Goal: Task Accomplishment & Management: Manage account settings

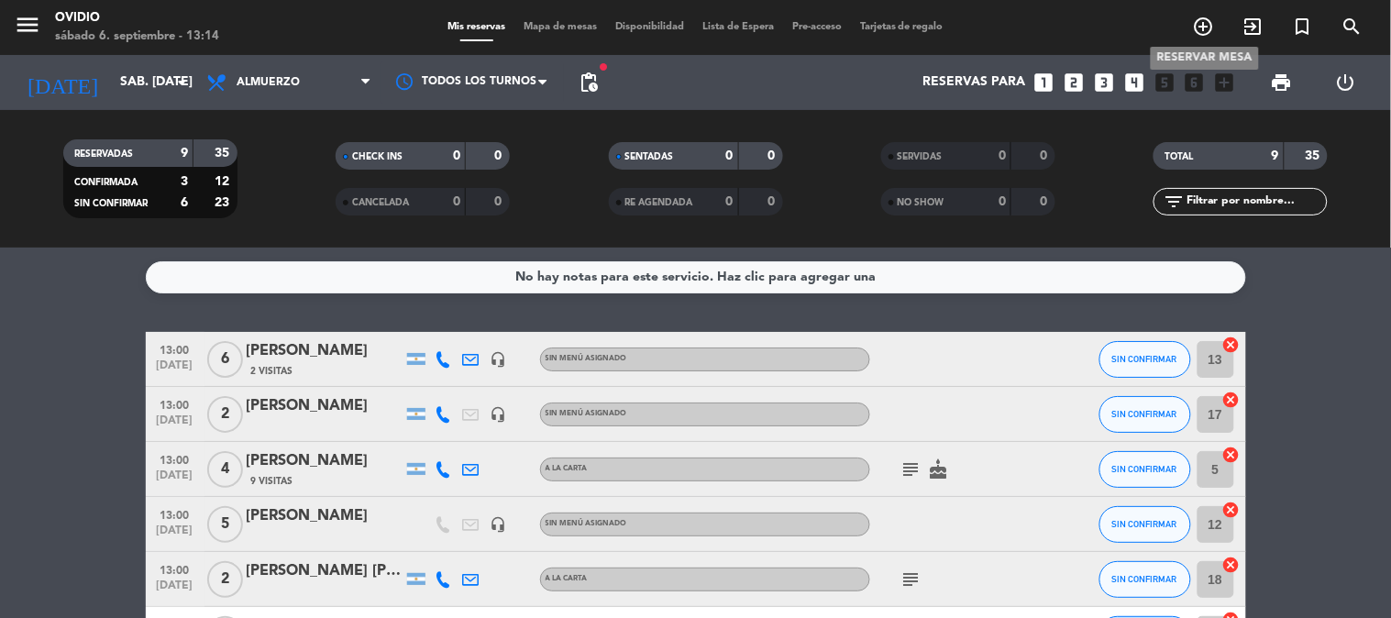
click at [1210, 28] on icon "add_circle_outline" at bounding box center [1204, 27] width 22 height 22
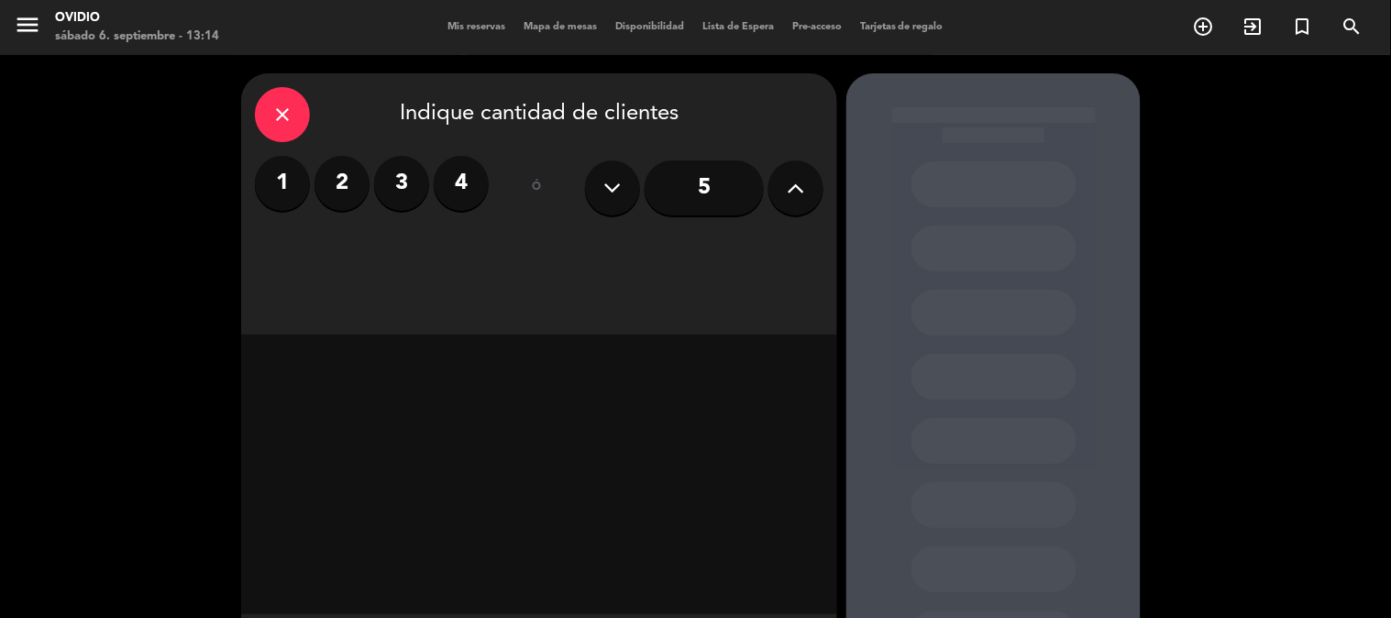
click at [709, 180] on input "5" at bounding box center [704, 187] width 119 height 55
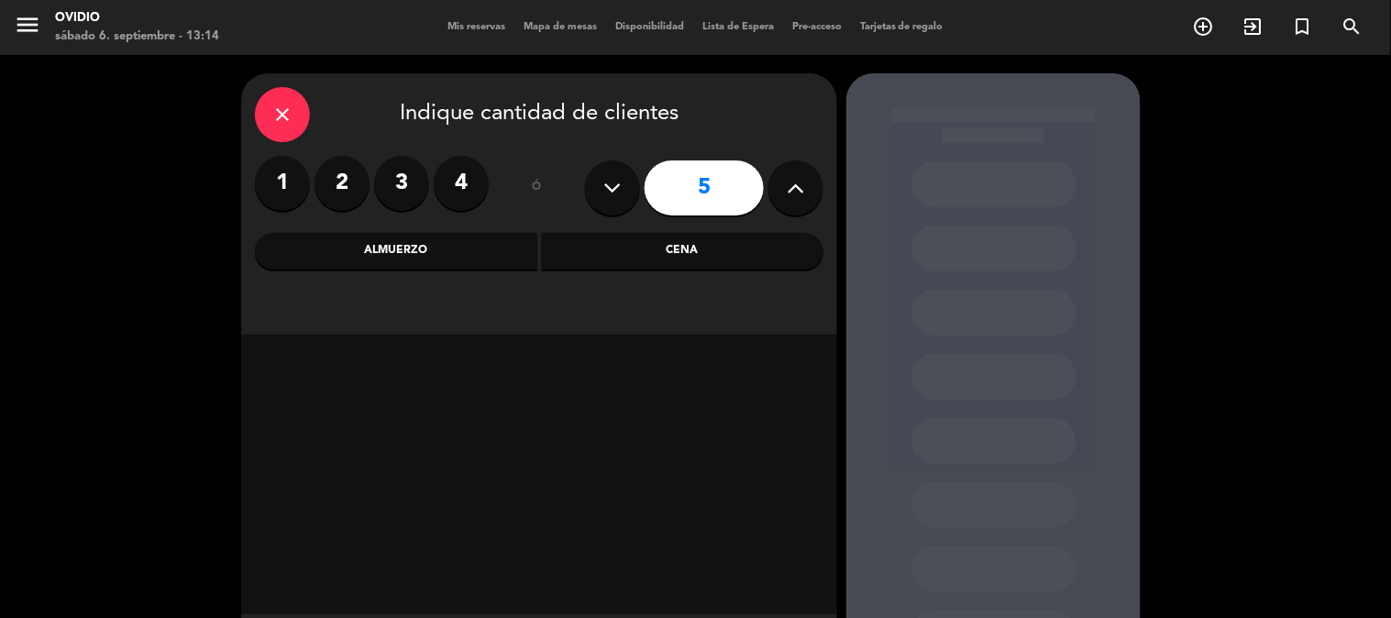
click at [407, 251] on div "Almuerzo" at bounding box center [396, 251] width 282 height 37
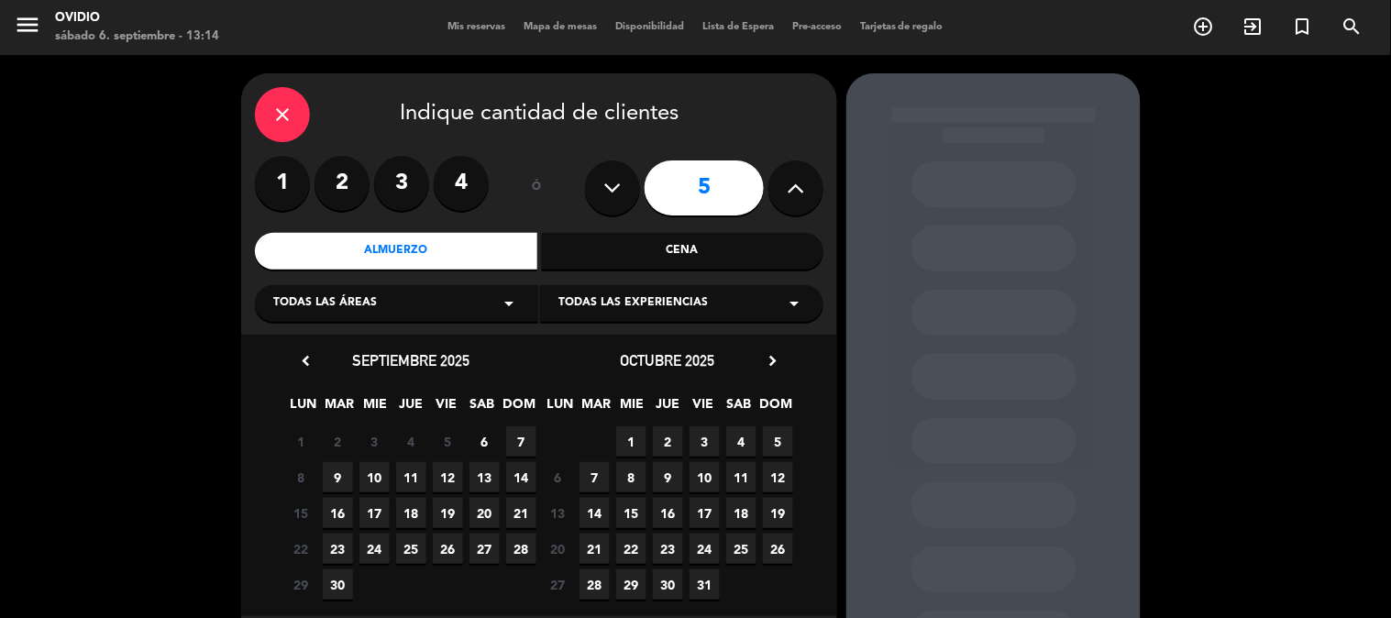
click at [527, 431] on span "7" at bounding box center [521, 441] width 30 height 30
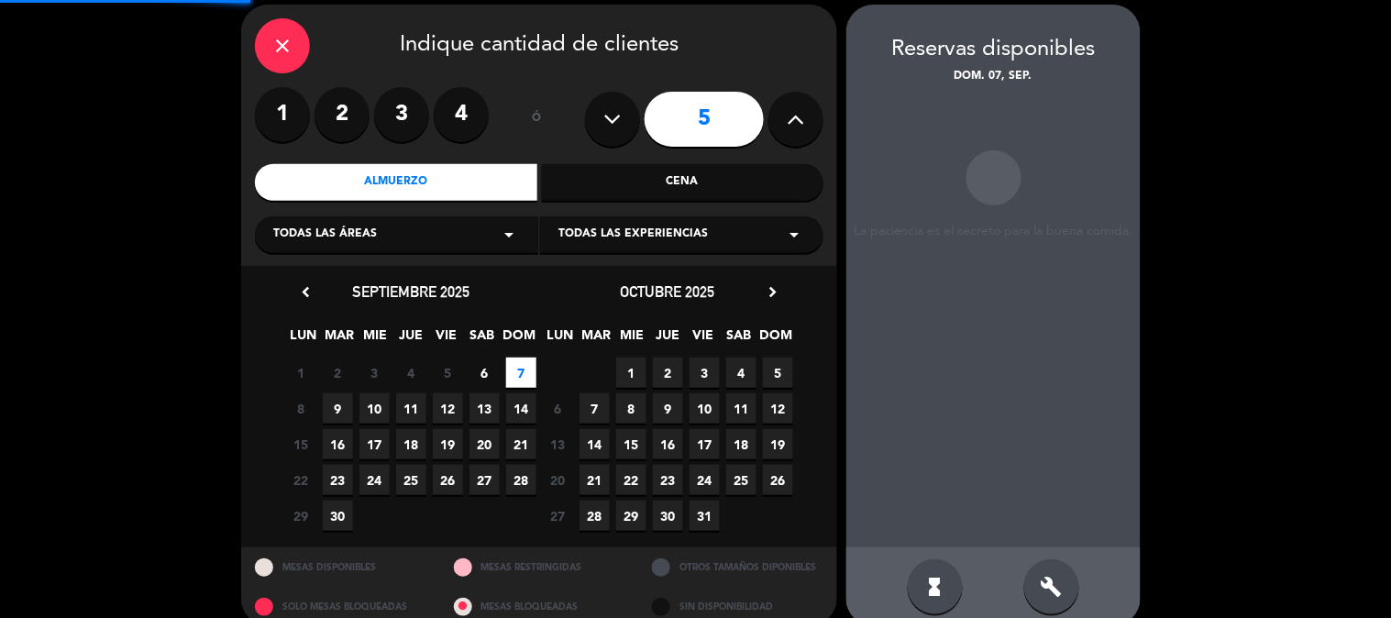
scroll to position [73, 0]
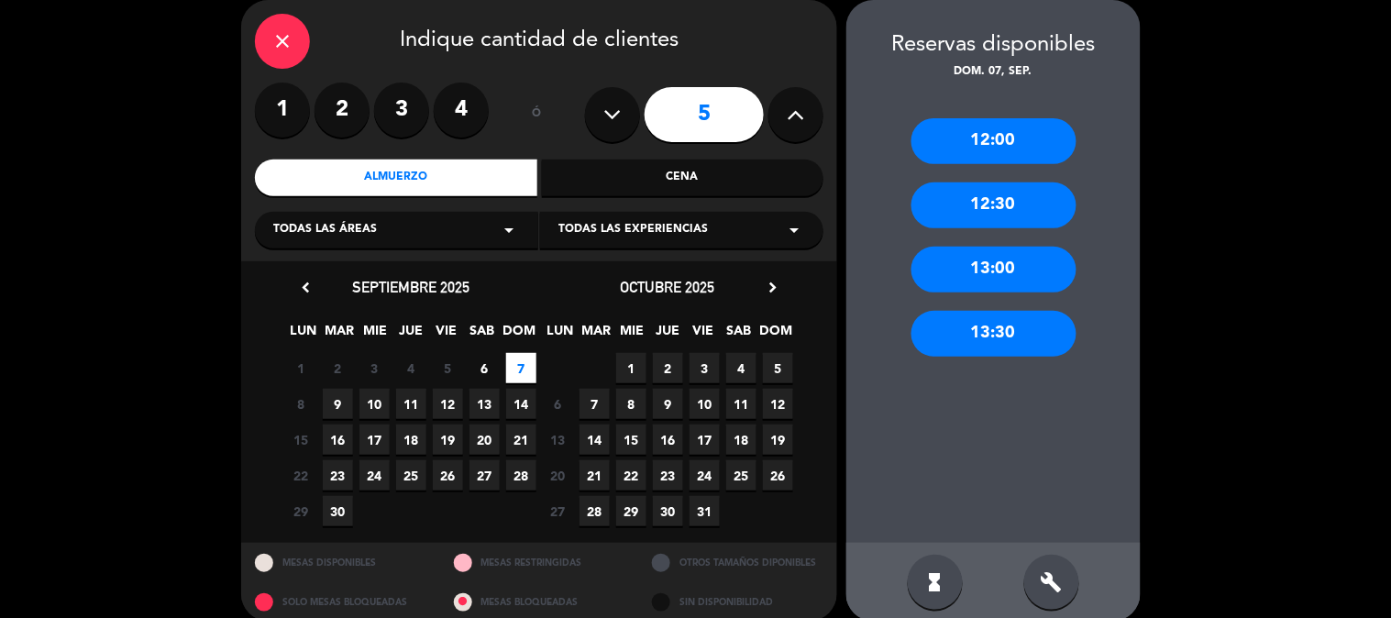
click at [990, 262] on div "13:00" at bounding box center [993, 270] width 165 height 46
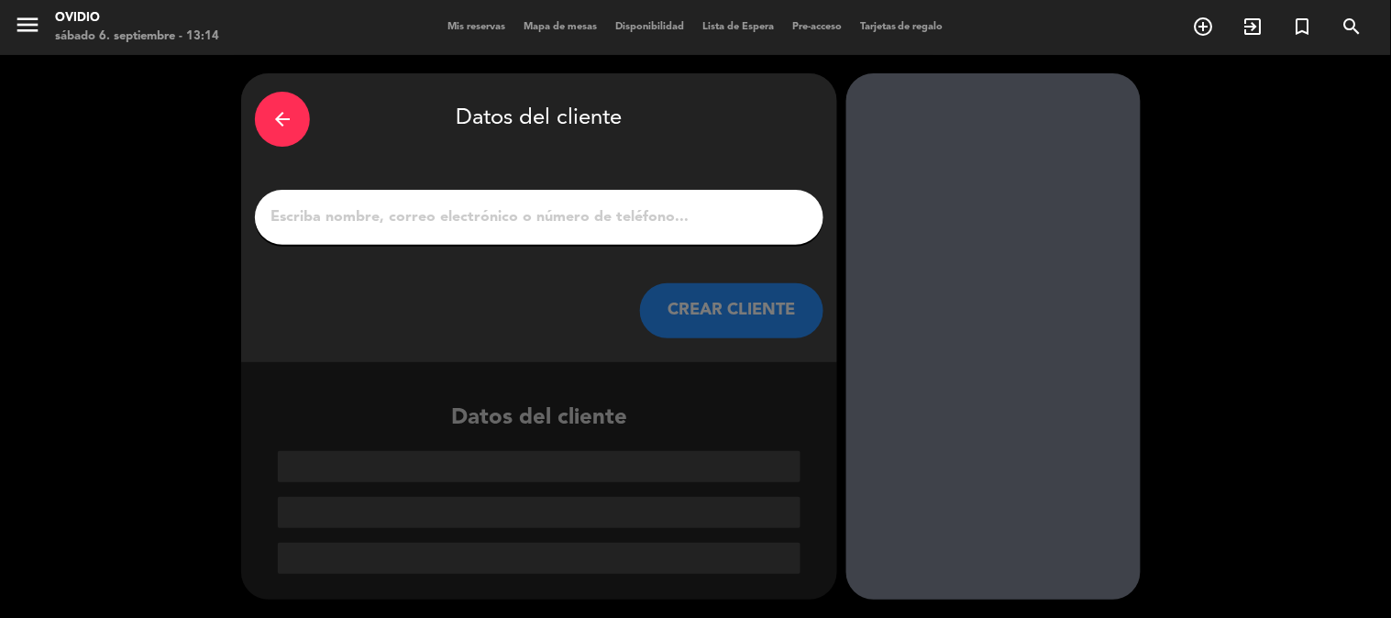
scroll to position [0, 0]
click at [653, 207] on input "1" at bounding box center [539, 217] width 541 height 26
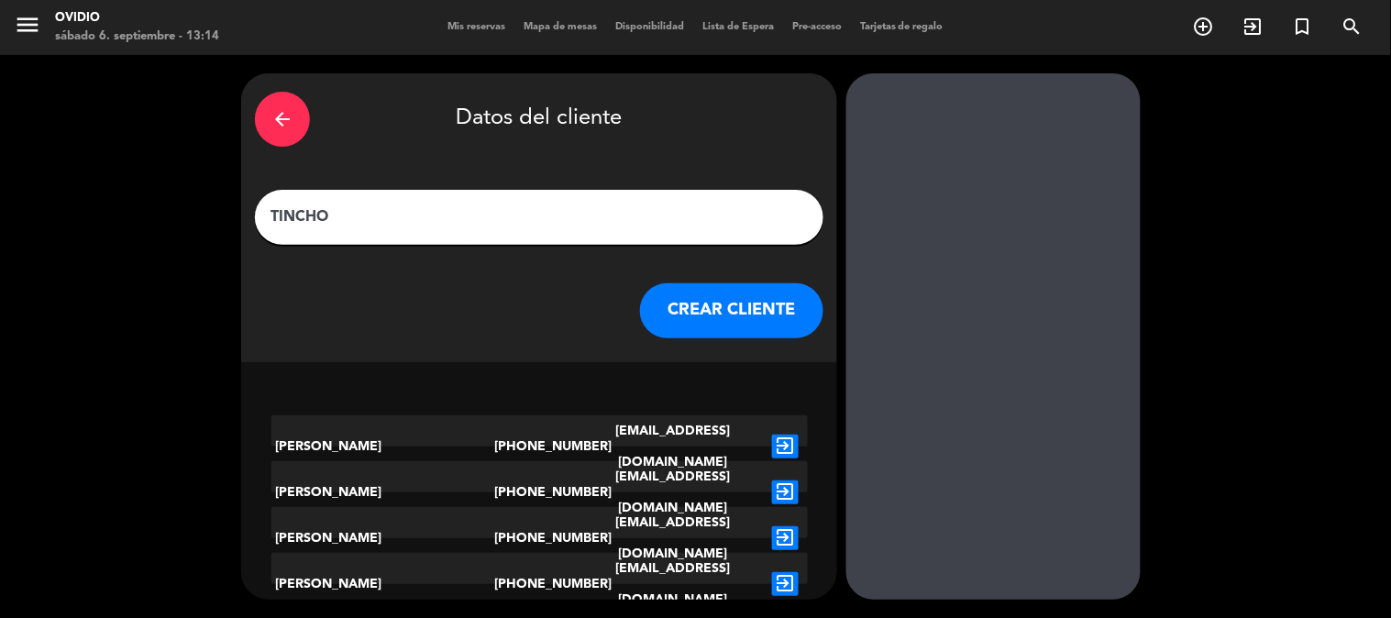
type input "TINCHO"
click at [736, 310] on button "CREAR CLIENTE" at bounding box center [731, 310] width 183 height 55
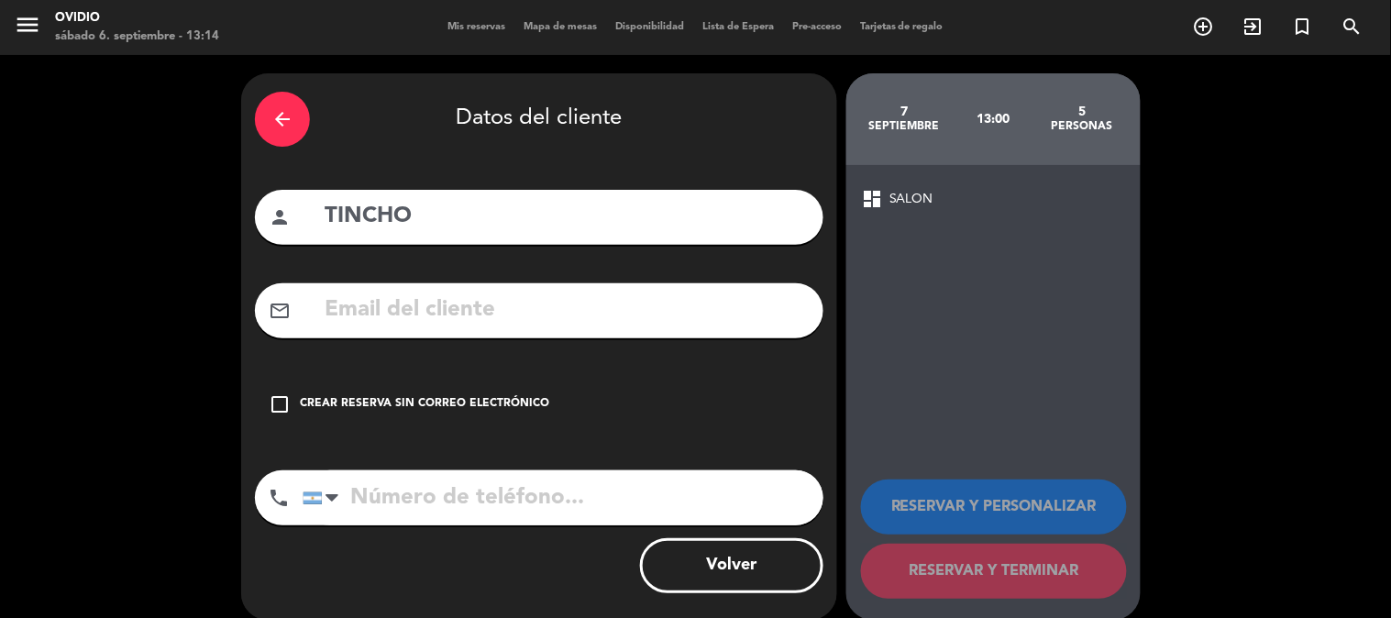
click at [282, 409] on icon "check_box_outline_blank" at bounding box center [280, 404] width 22 height 22
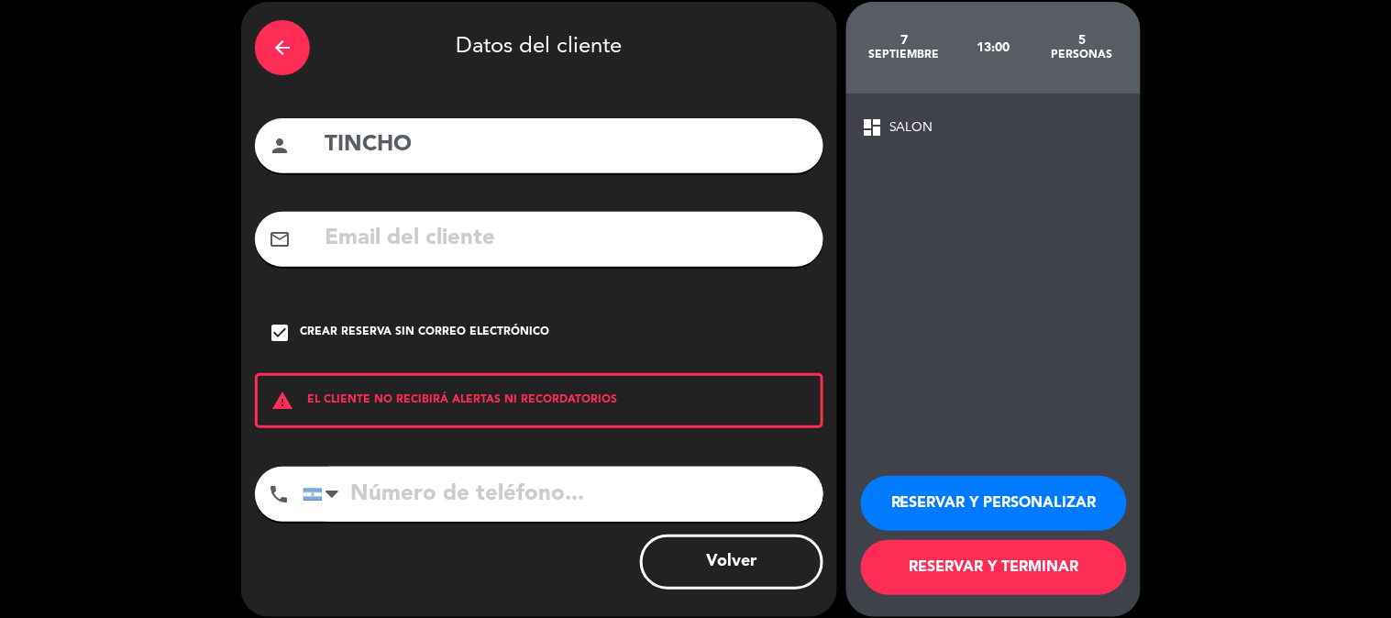
scroll to position [88, 0]
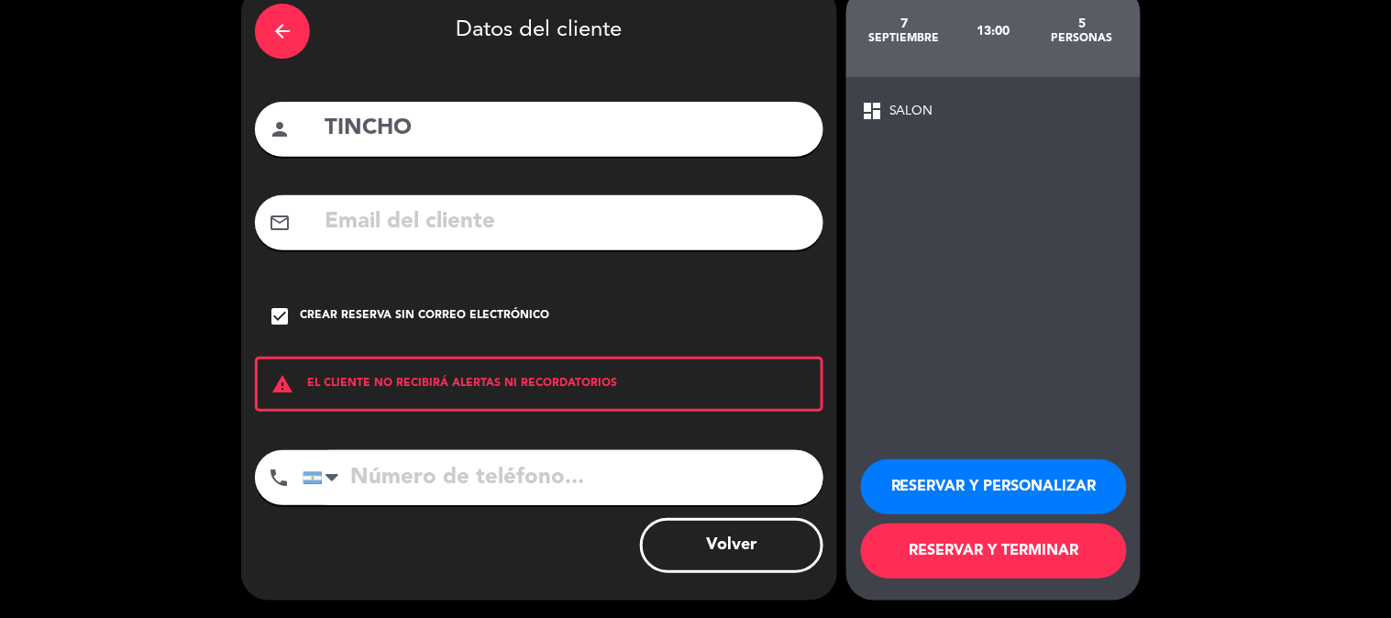
click at [1009, 572] on button "RESERVAR Y TERMINAR" at bounding box center [994, 551] width 266 height 55
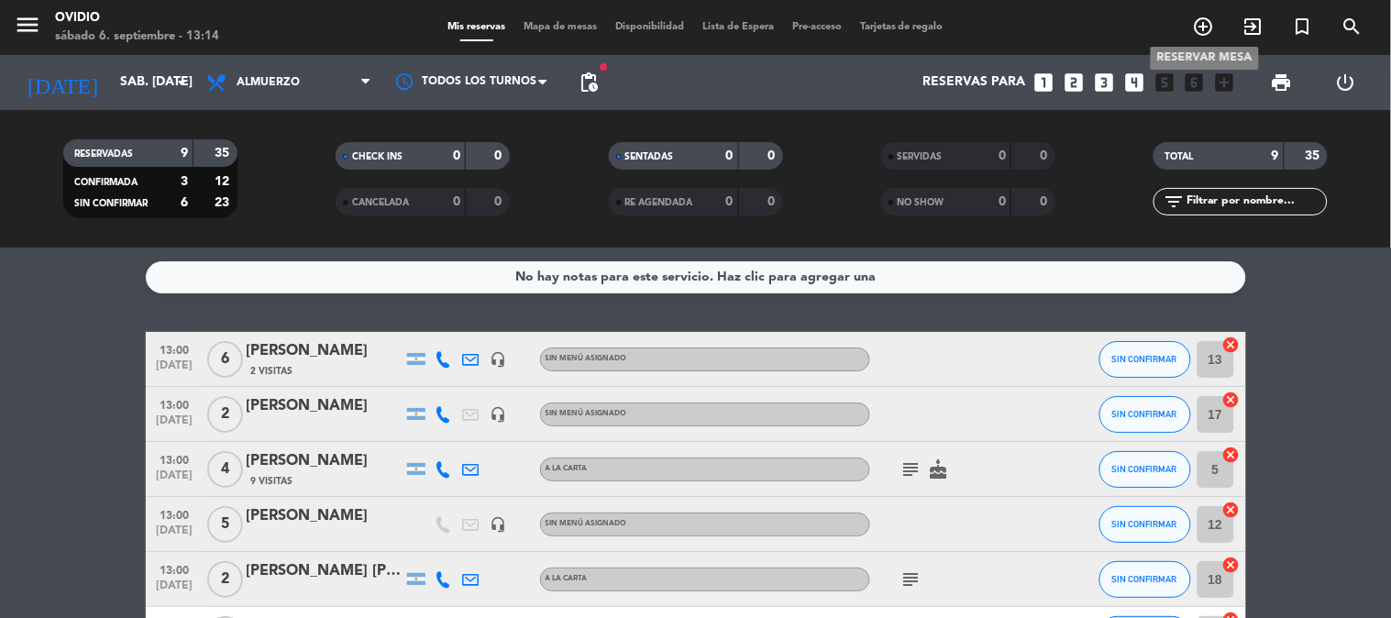
click at [1210, 16] on icon "add_circle_outline" at bounding box center [1204, 27] width 22 height 22
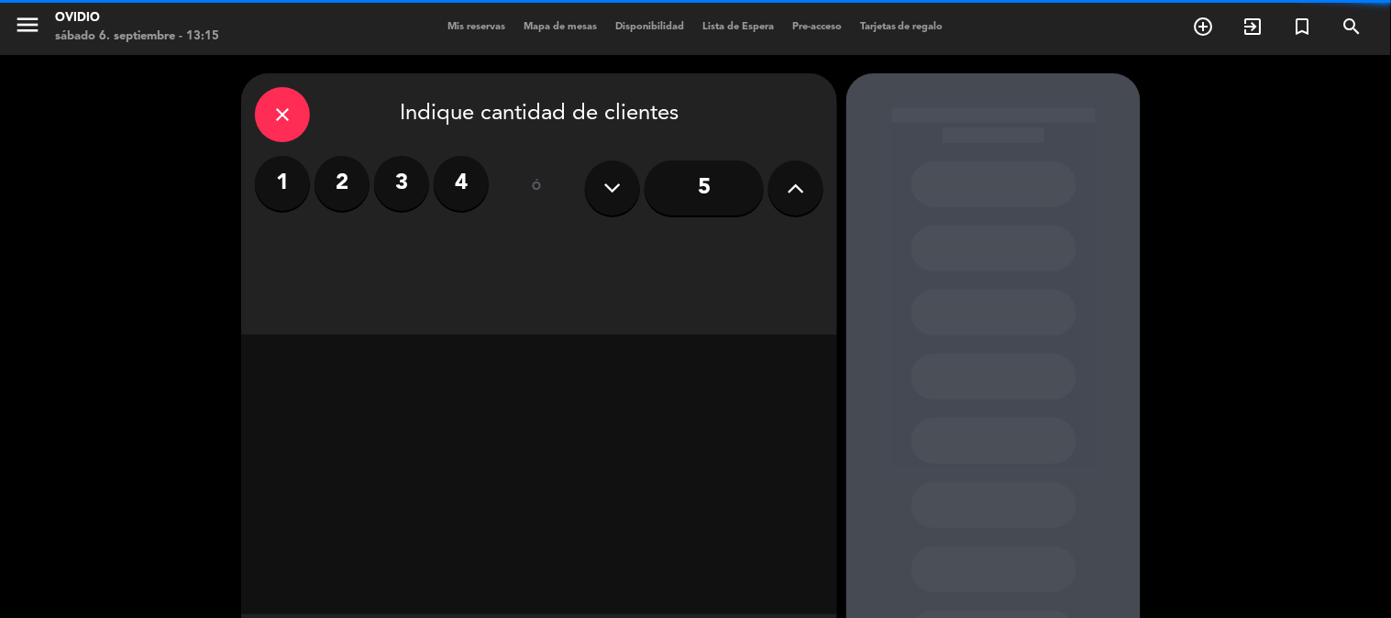
click at [694, 189] on input "5" at bounding box center [704, 187] width 119 height 55
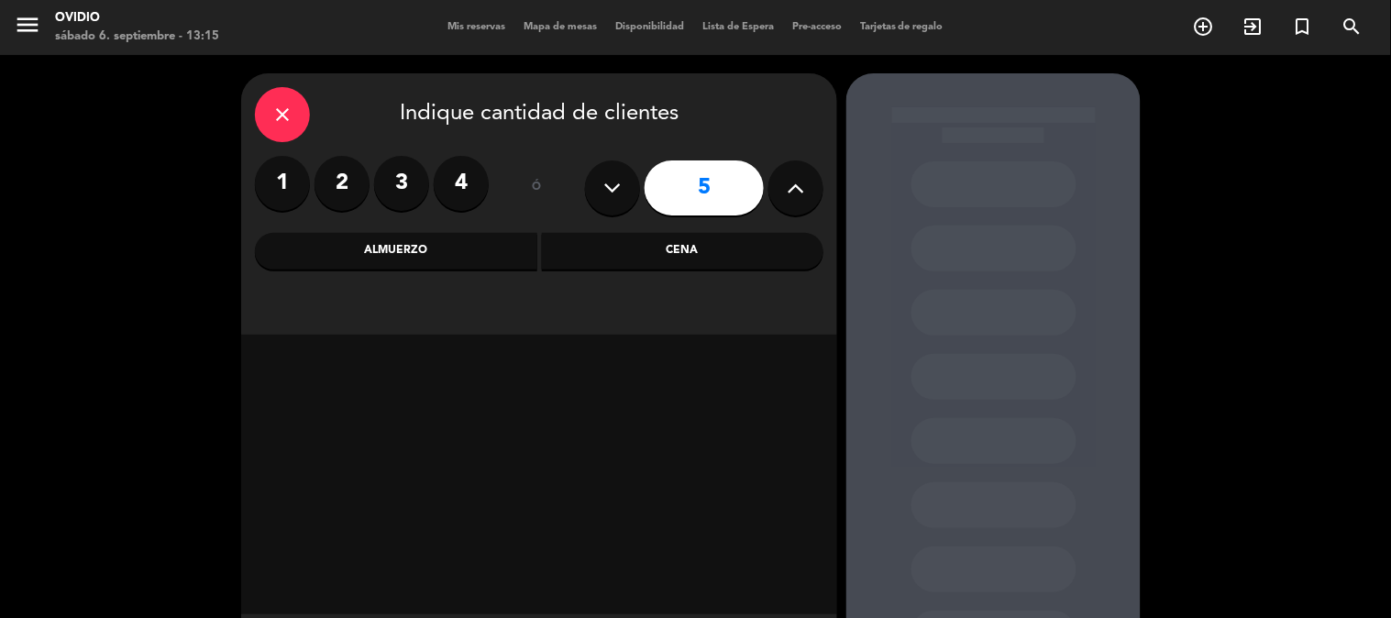
click at [397, 257] on div "Almuerzo" at bounding box center [396, 251] width 282 height 37
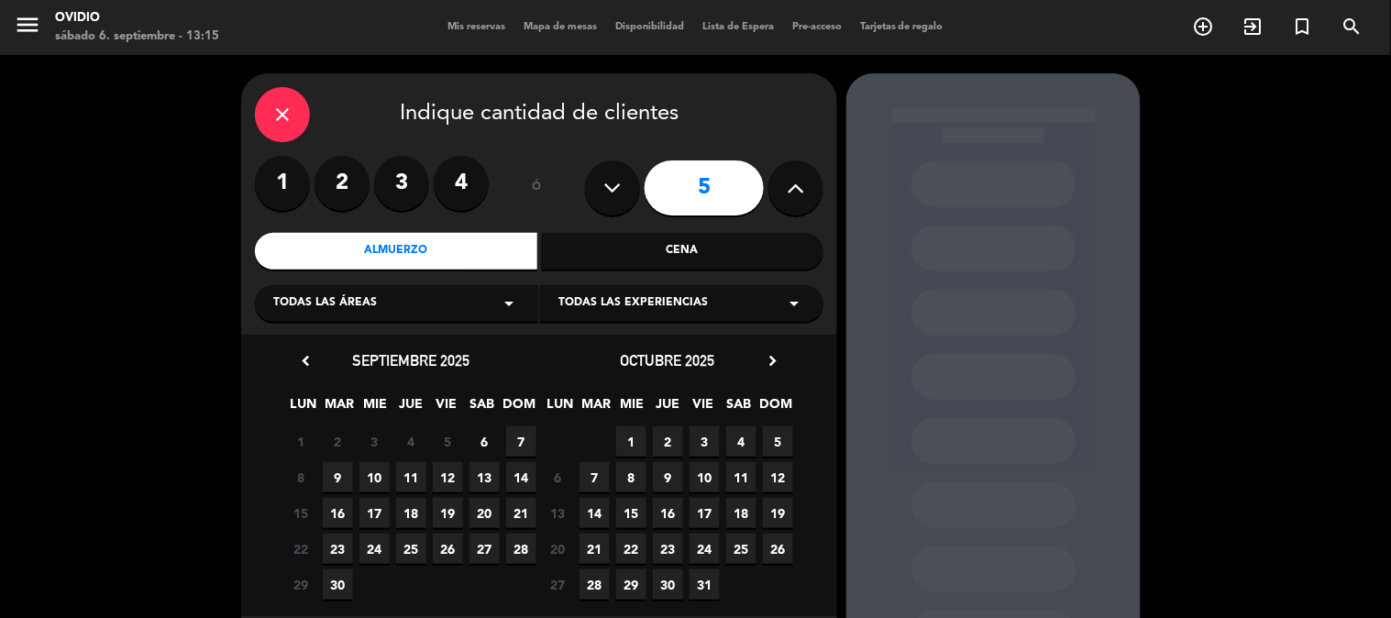
click at [524, 443] on span "7" at bounding box center [521, 441] width 30 height 30
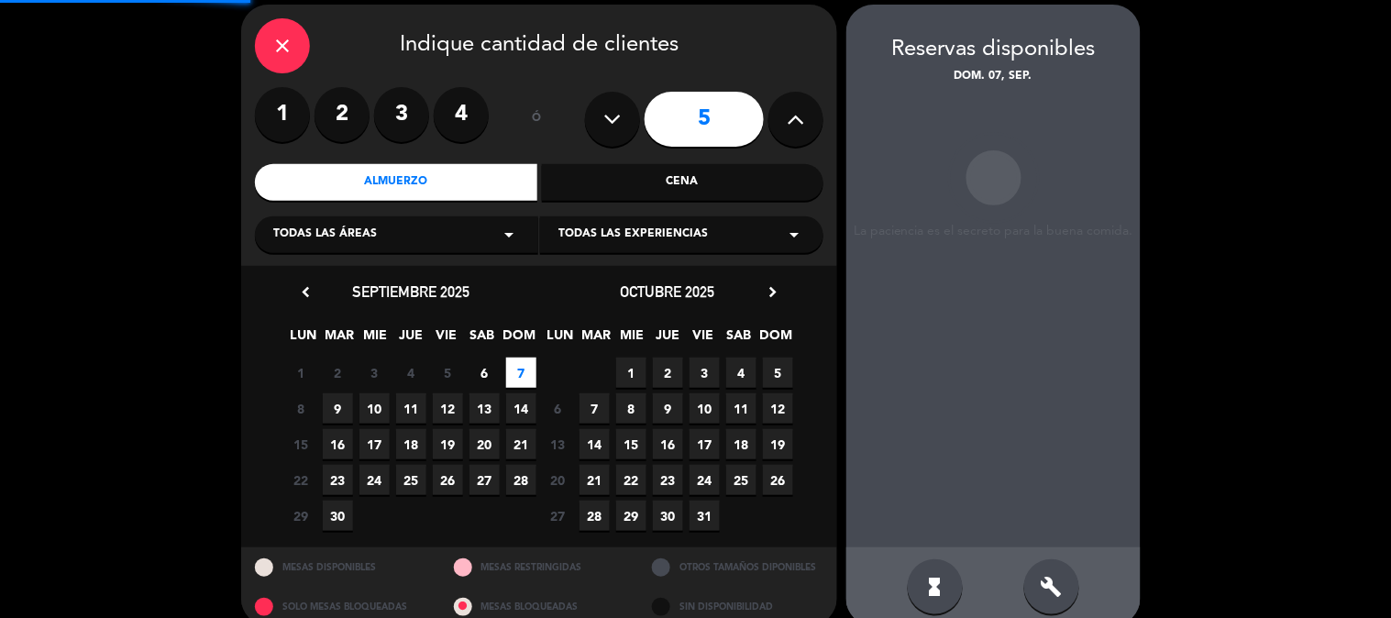
scroll to position [73, 0]
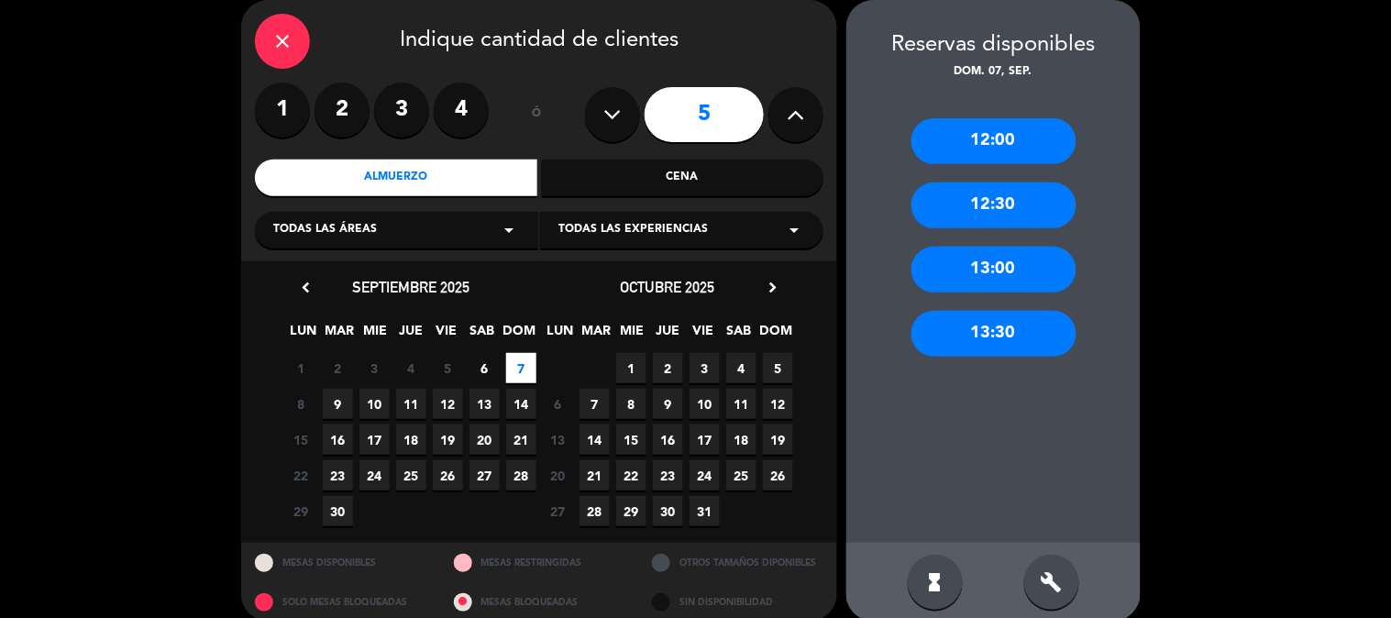
click at [977, 266] on div "13:00" at bounding box center [993, 270] width 165 height 46
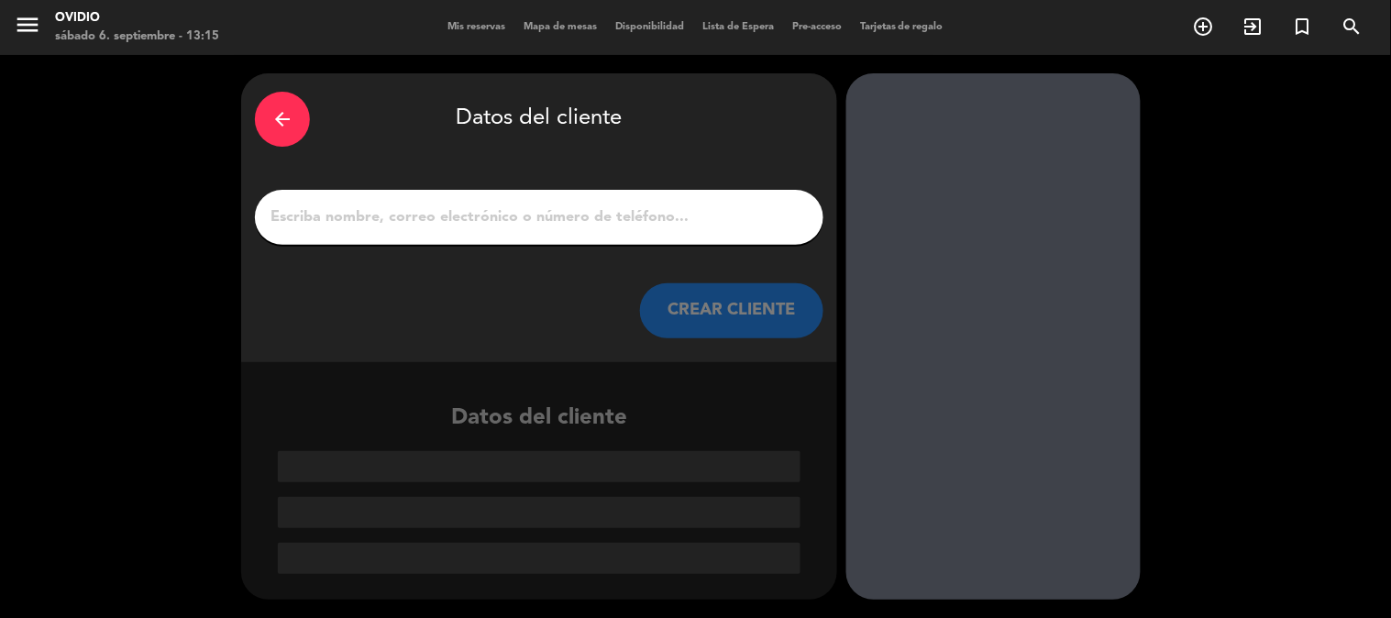
click at [588, 217] on input "1" at bounding box center [539, 217] width 541 height 26
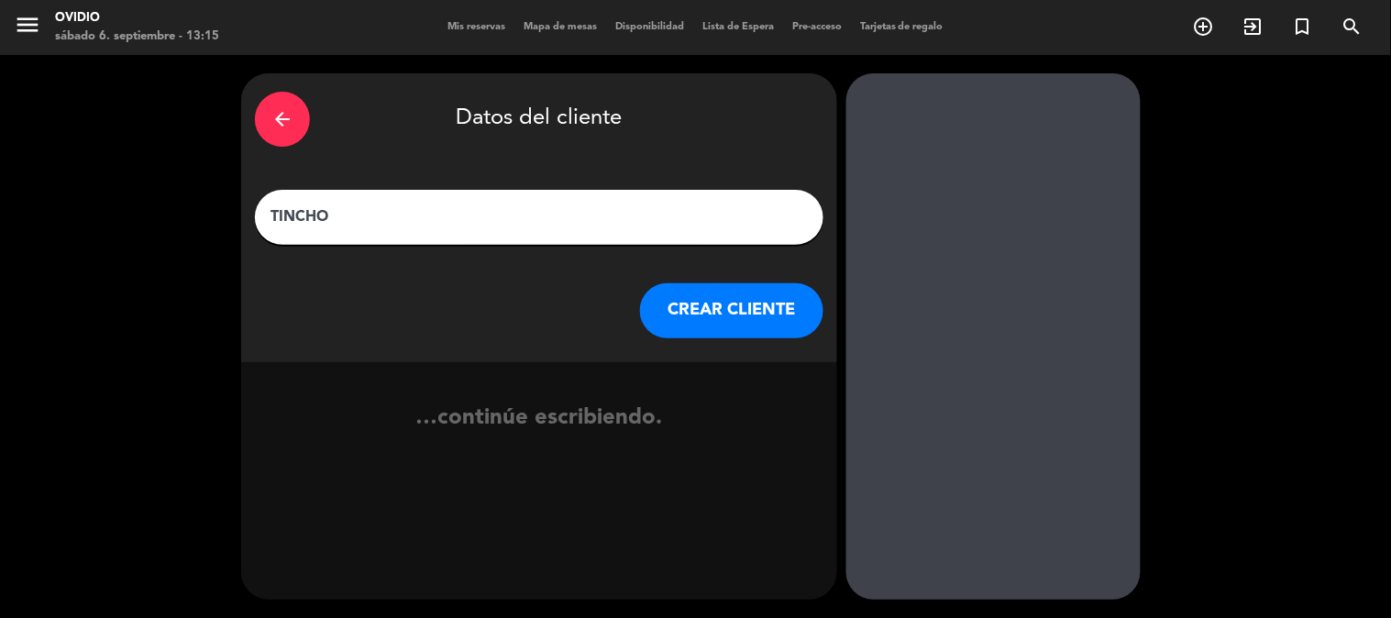
type input "TINCHO"
click at [685, 315] on button "CREAR CLIENTE" at bounding box center [731, 310] width 183 height 55
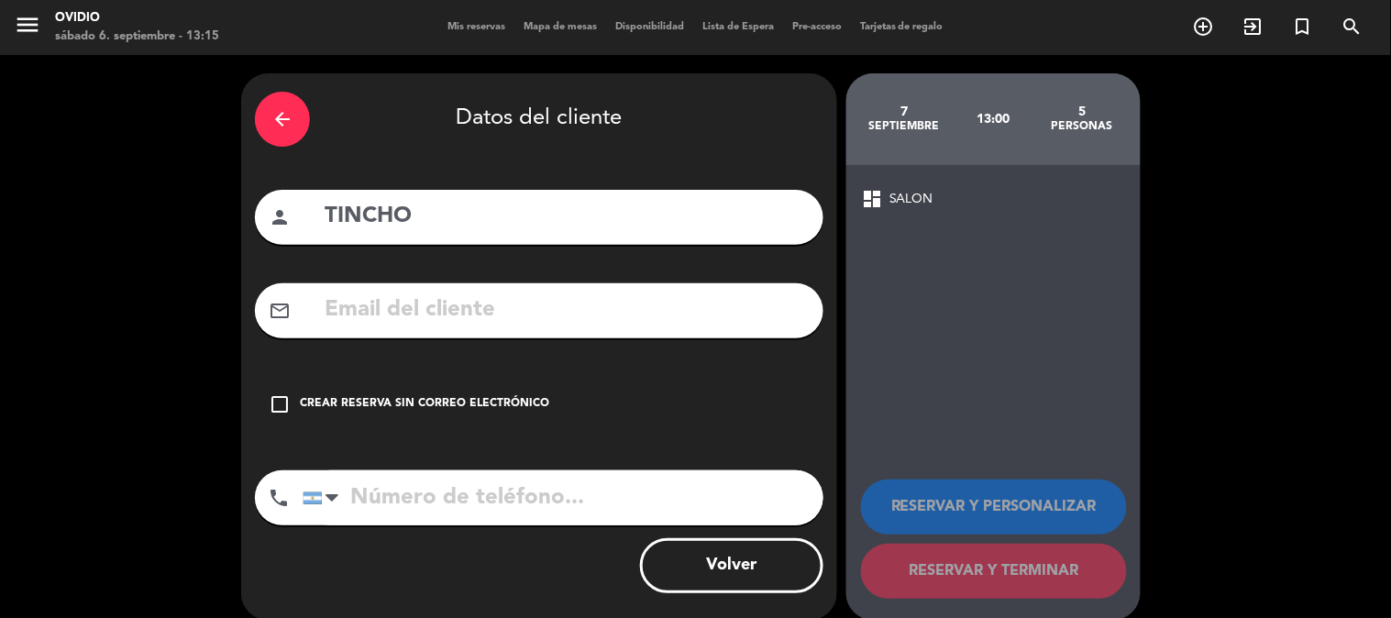
click at [281, 394] on icon "check_box_outline_blank" at bounding box center [280, 404] width 22 height 22
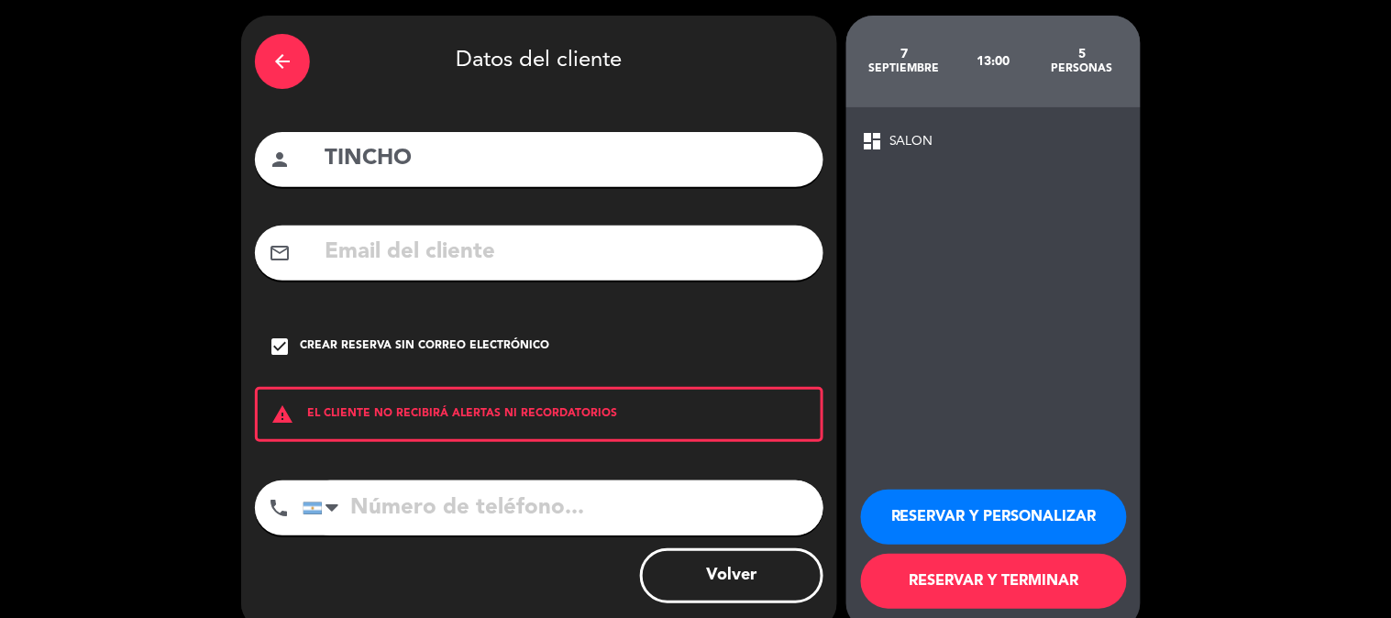
scroll to position [88, 0]
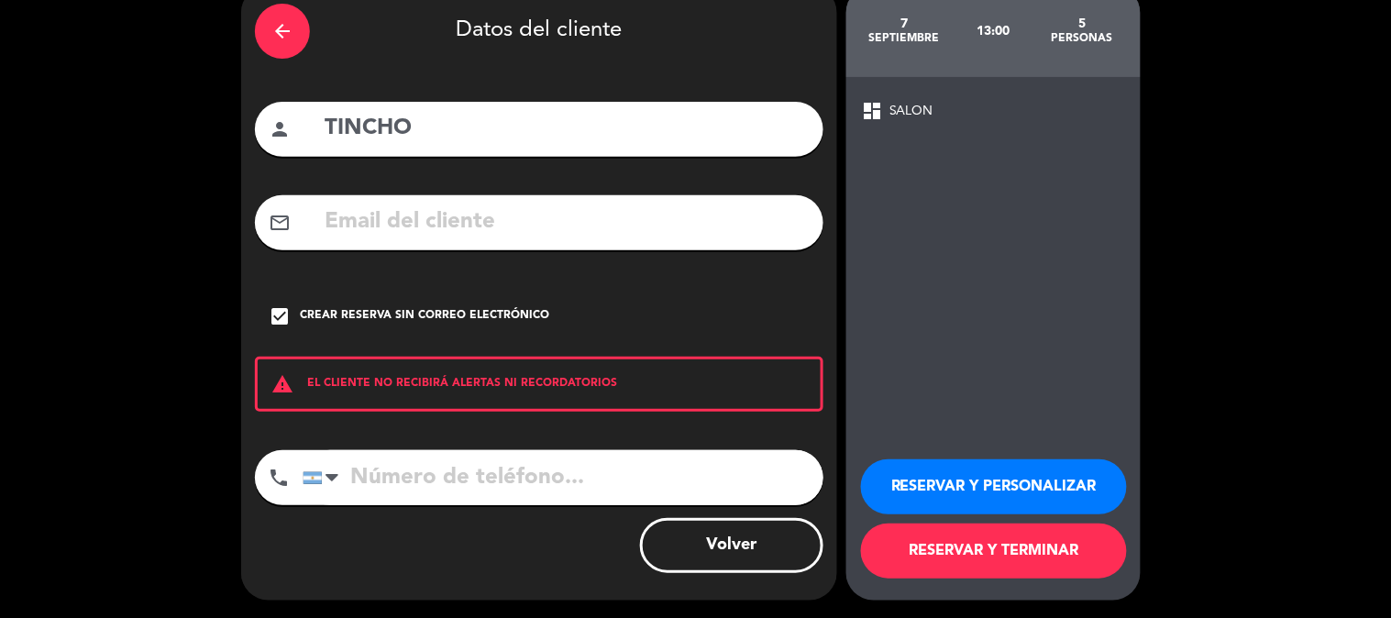
click at [1023, 550] on button "RESERVAR Y TERMINAR" at bounding box center [994, 551] width 266 height 55
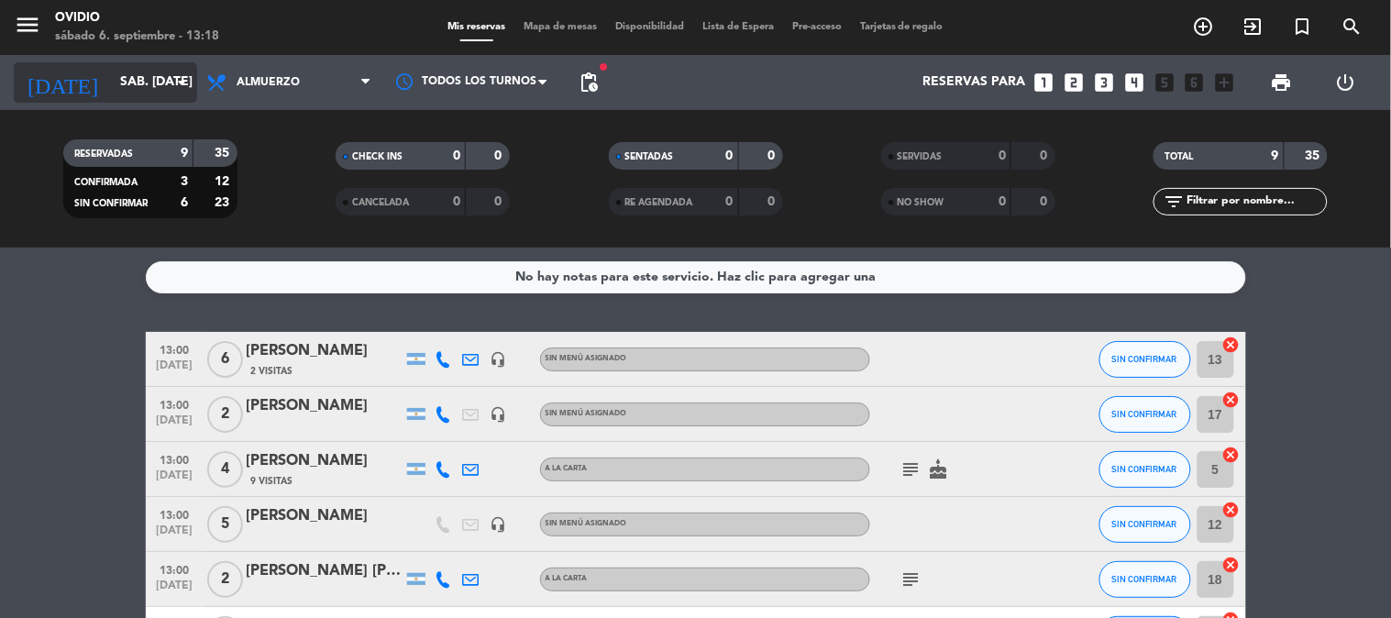
click at [154, 73] on input "sáb. [DATE]" at bounding box center [198, 82] width 174 height 33
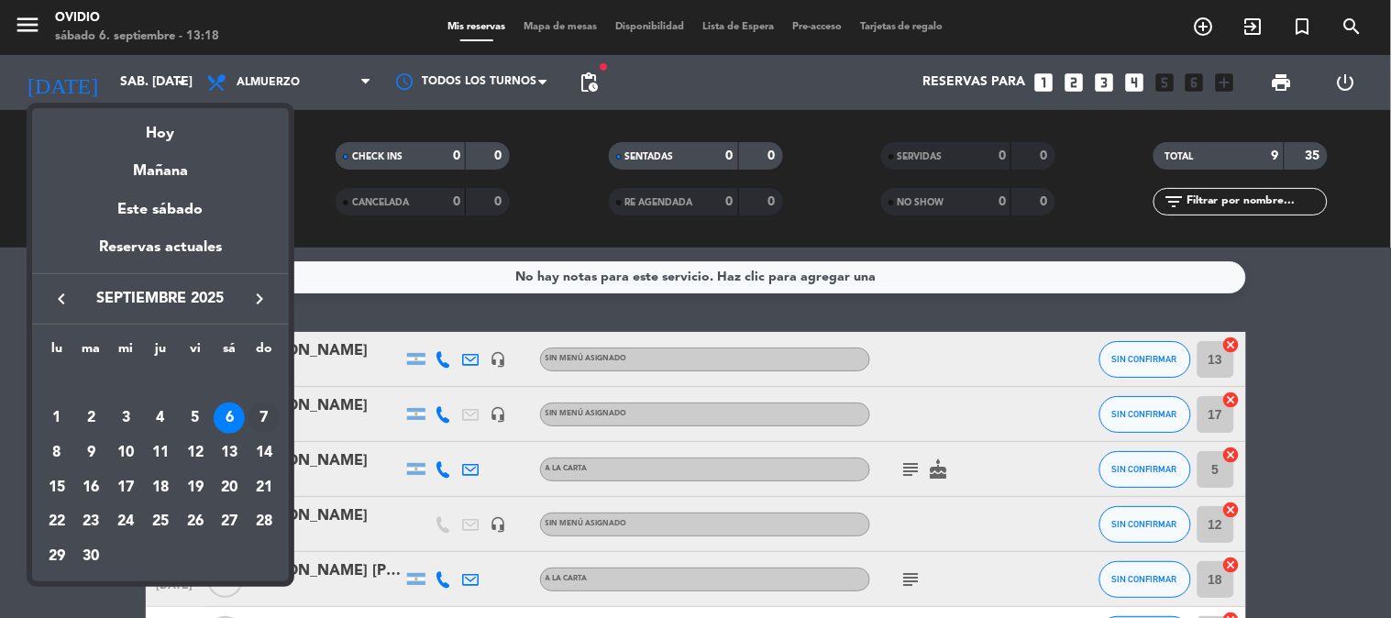
click at [262, 410] on div "7" at bounding box center [263, 418] width 31 height 31
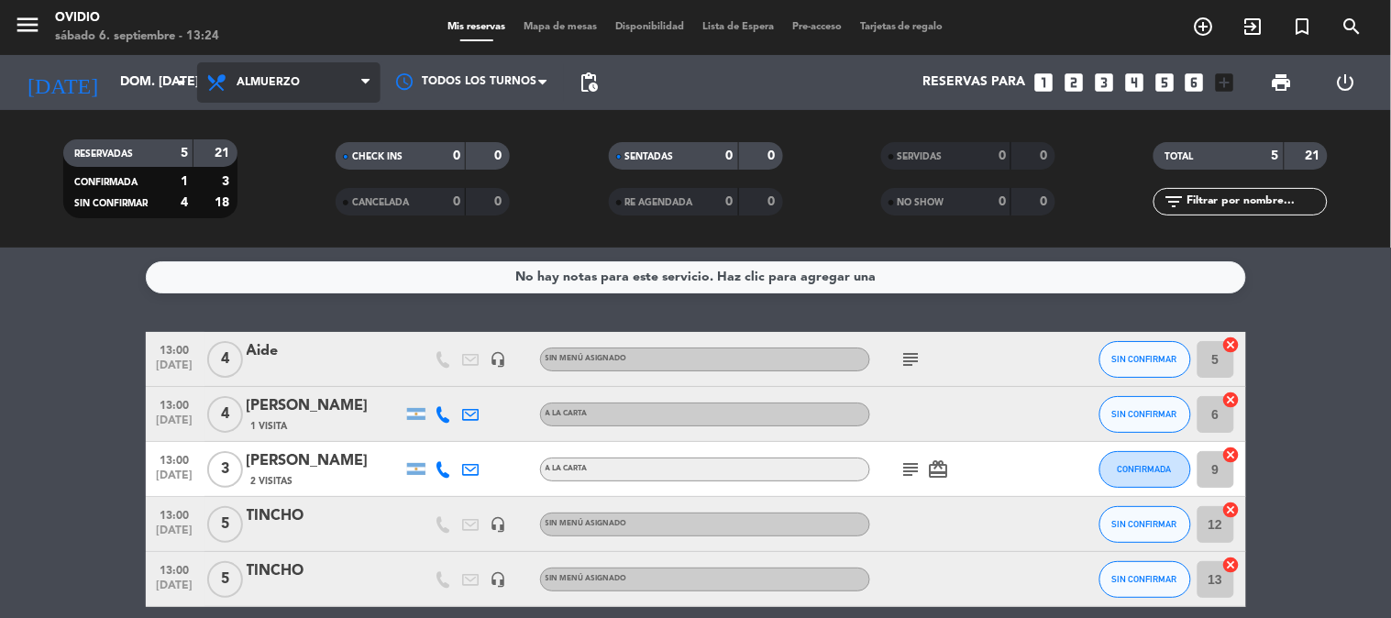
click at [304, 78] on span "Almuerzo" at bounding box center [288, 82] width 183 height 40
click at [285, 206] on div "menu [PERSON_NAME] 6. septiembre - 13:24 Mis reservas Mapa de mesas Disponibili…" at bounding box center [695, 124] width 1391 height 248
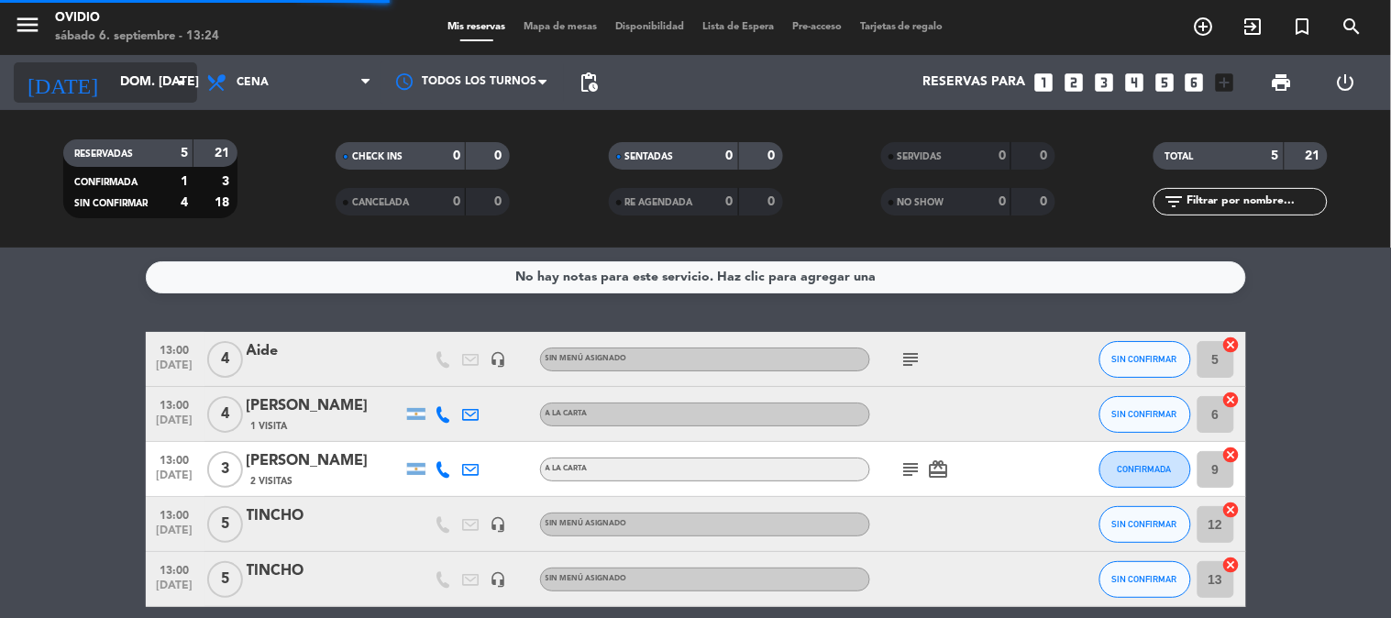
click at [169, 83] on input "dom. [DATE]" at bounding box center [198, 82] width 174 height 33
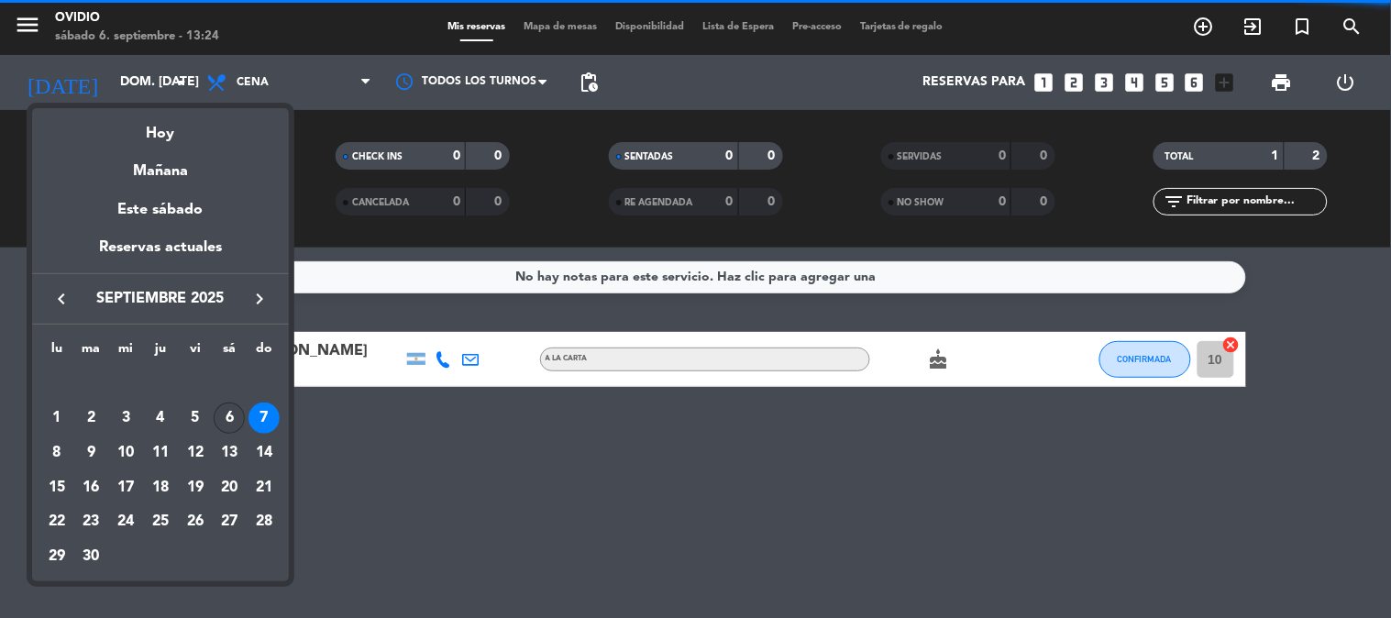
click at [232, 415] on div "6" at bounding box center [229, 418] width 31 height 31
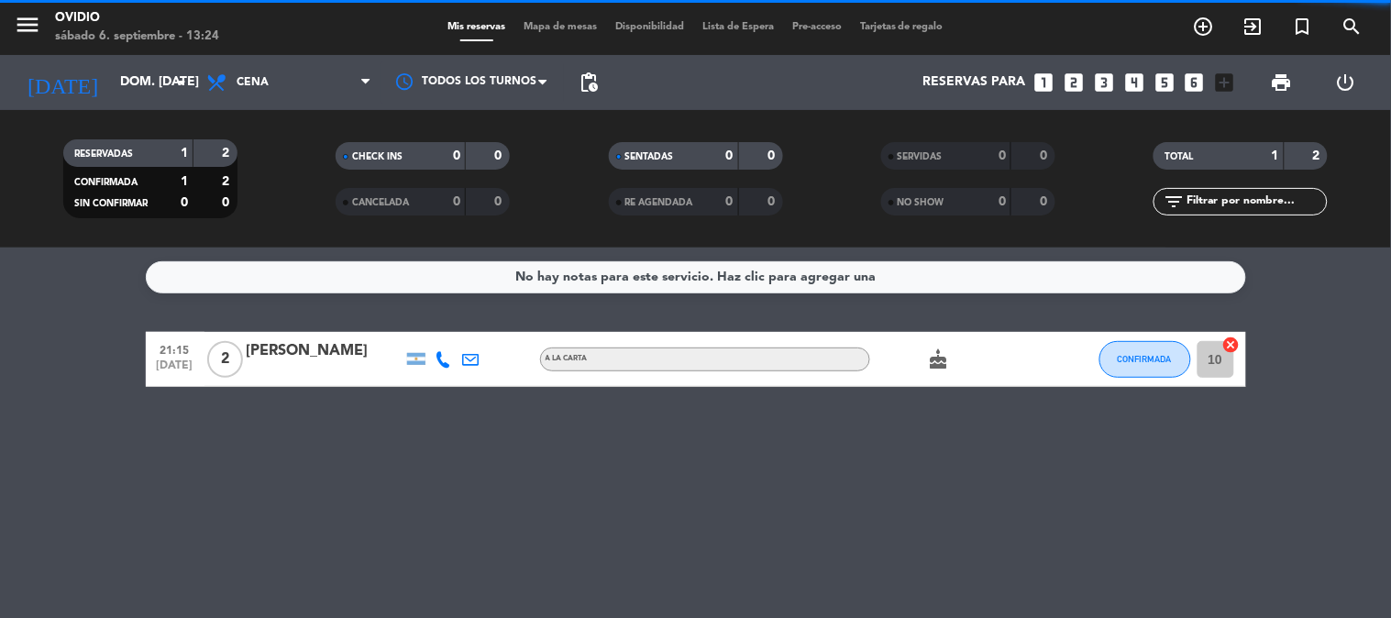
type input "sáb. [DATE]"
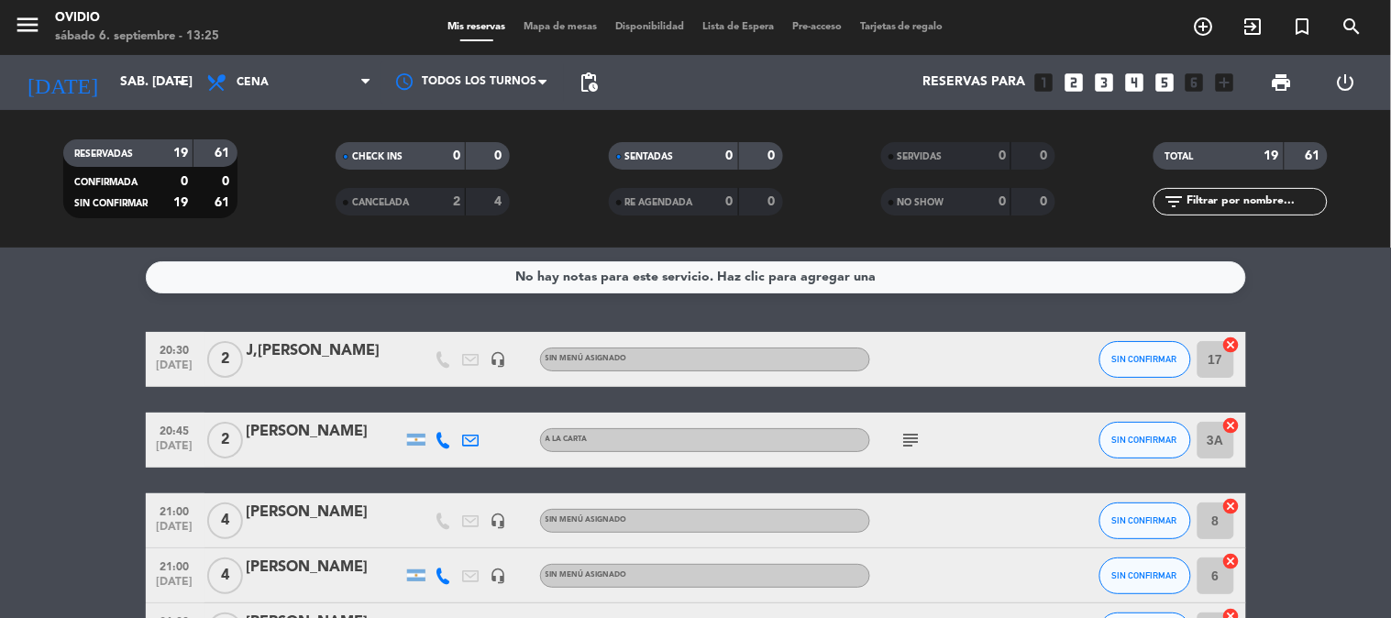
click at [76, 270] on service-notes "No hay notas para este servicio. Haz clic para agregar una" at bounding box center [695, 277] width 1391 height 32
click at [295, 83] on span "Cena" at bounding box center [288, 82] width 183 height 40
click at [289, 160] on div "menu [PERSON_NAME] 6. septiembre - 13:25 Mis reservas Mapa de mesas Disponibili…" at bounding box center [695, 124] width 1391 height 248
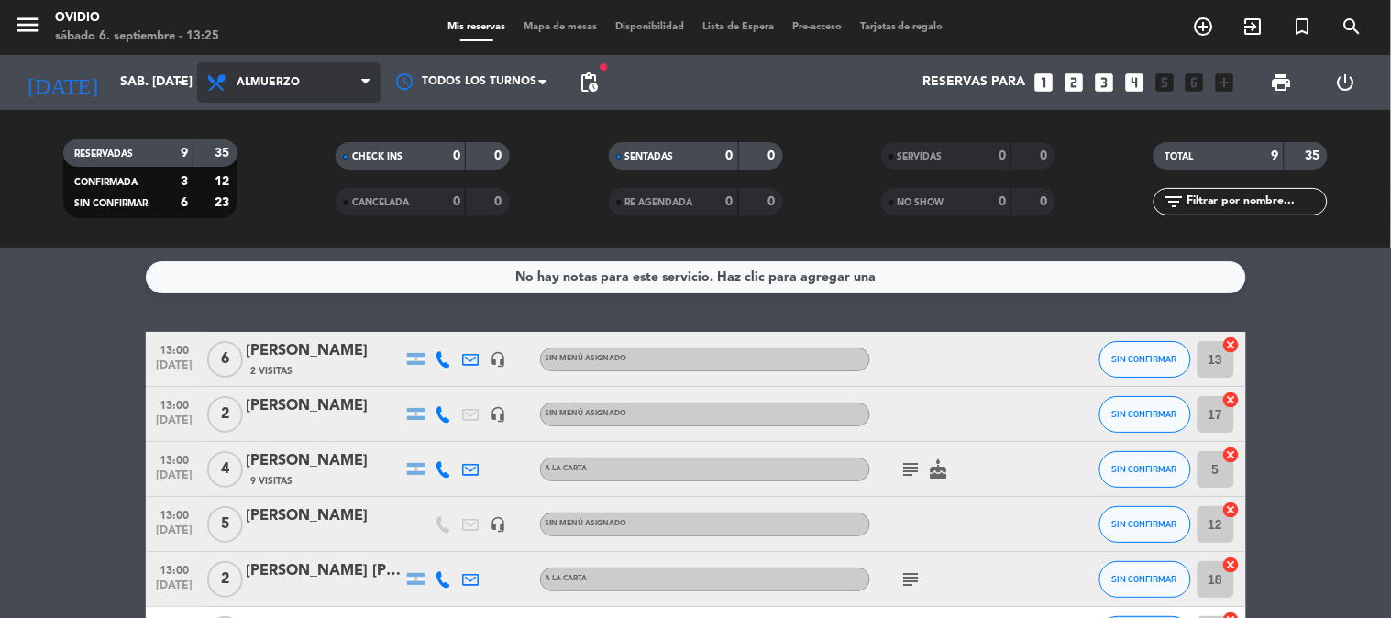
click at [260, 66] on span "Almuerzo" at bounding box center [288, 82] width 183 height 40
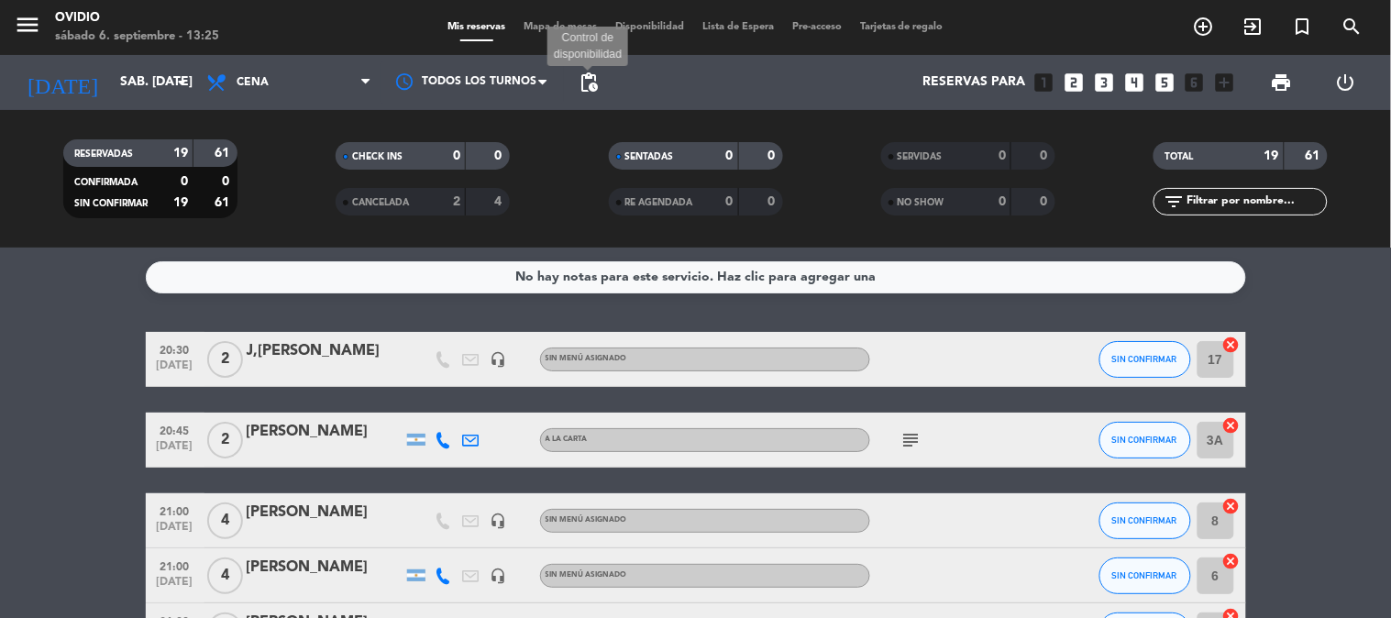
click at [593, 75] on span "pending_actions" at bounding box center [589, 83] width 22 height 22
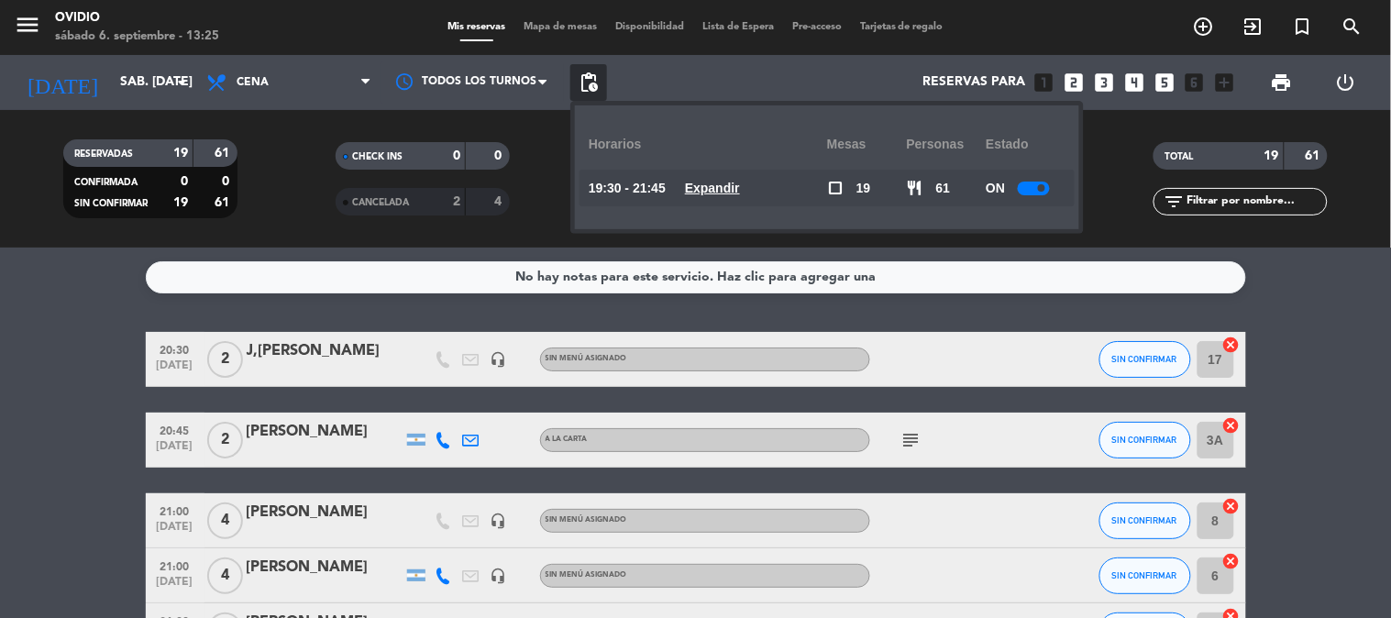
click at [1043, 188] on span at bounding box center [1041, 187] width 7 height 7
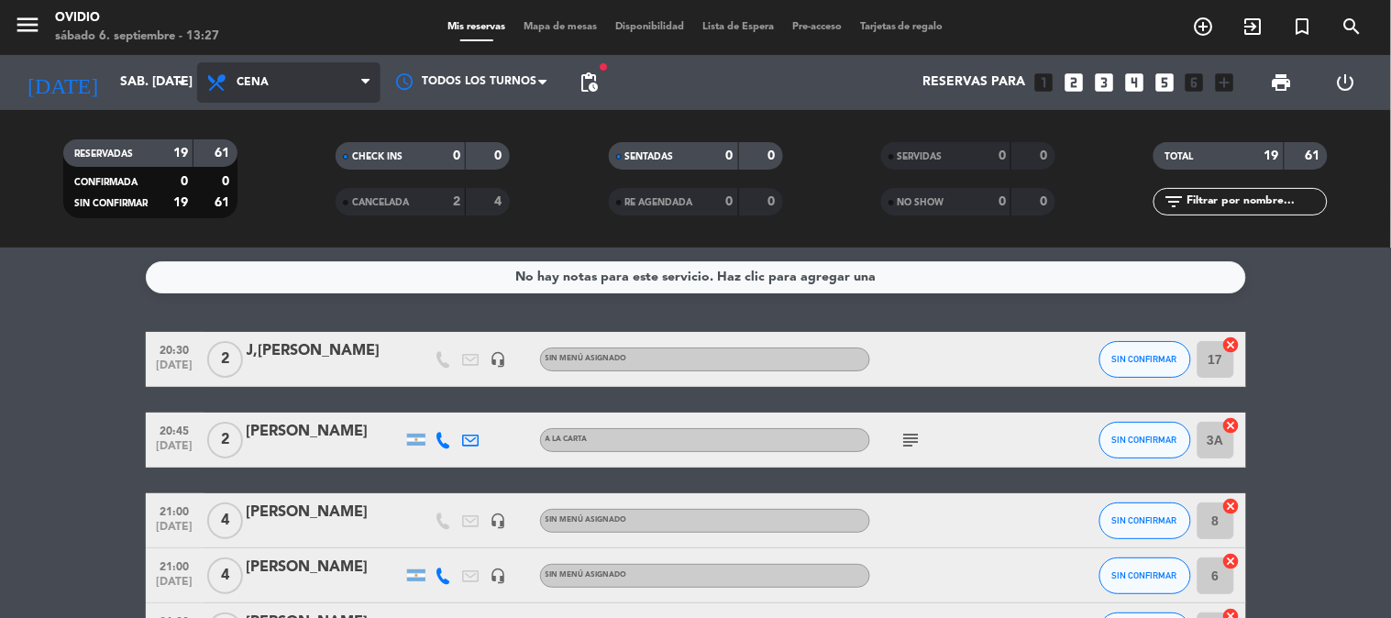
click at [280, 83] on span "Cena" at bounding box center [288, 82] width 183 height 40
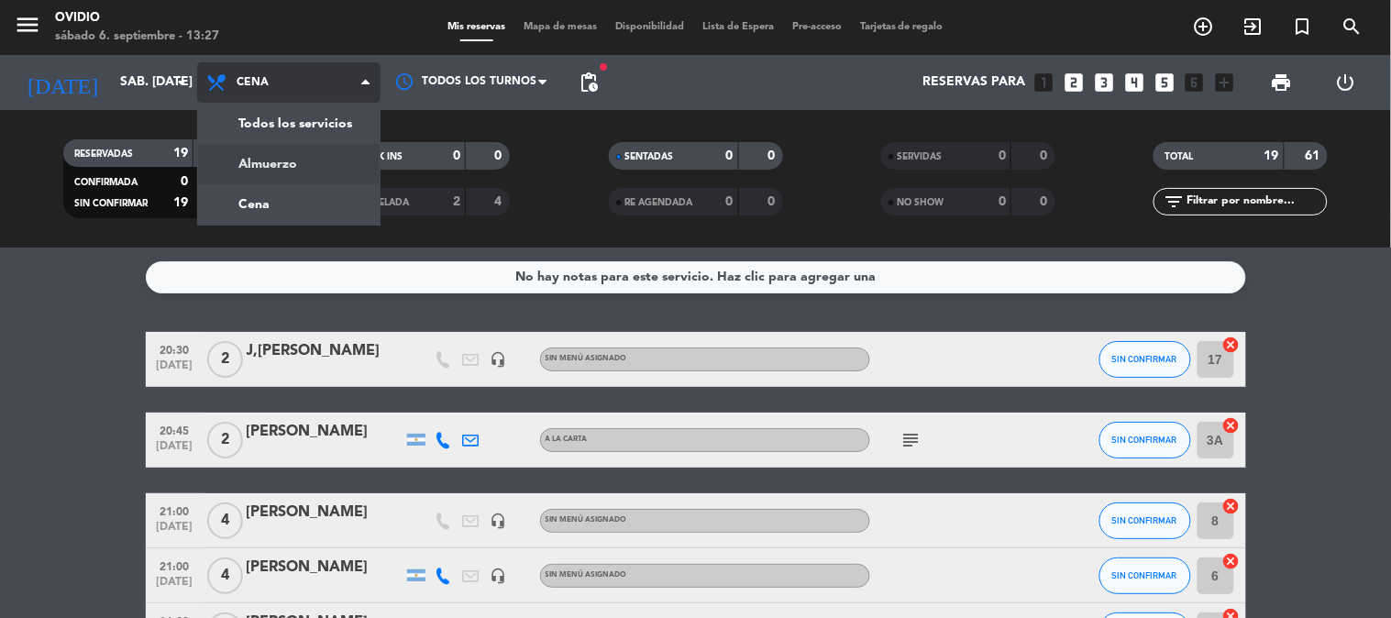
click at [314, 161] on div "menu [PERSON_NAME] 6. septiembre - 13:27 Mis reservas Mapa de mesas Disponibili…" at bounding box center [695, 124] width 1391 height 248
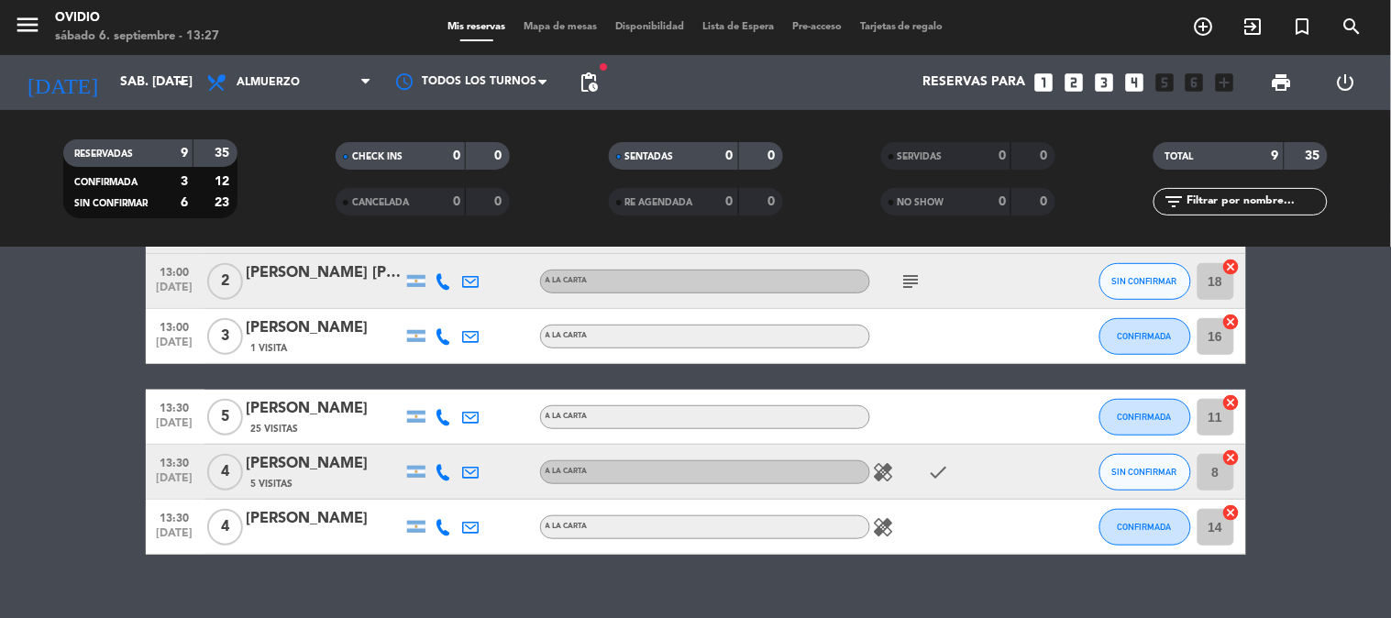
scroll to position [325, 0]
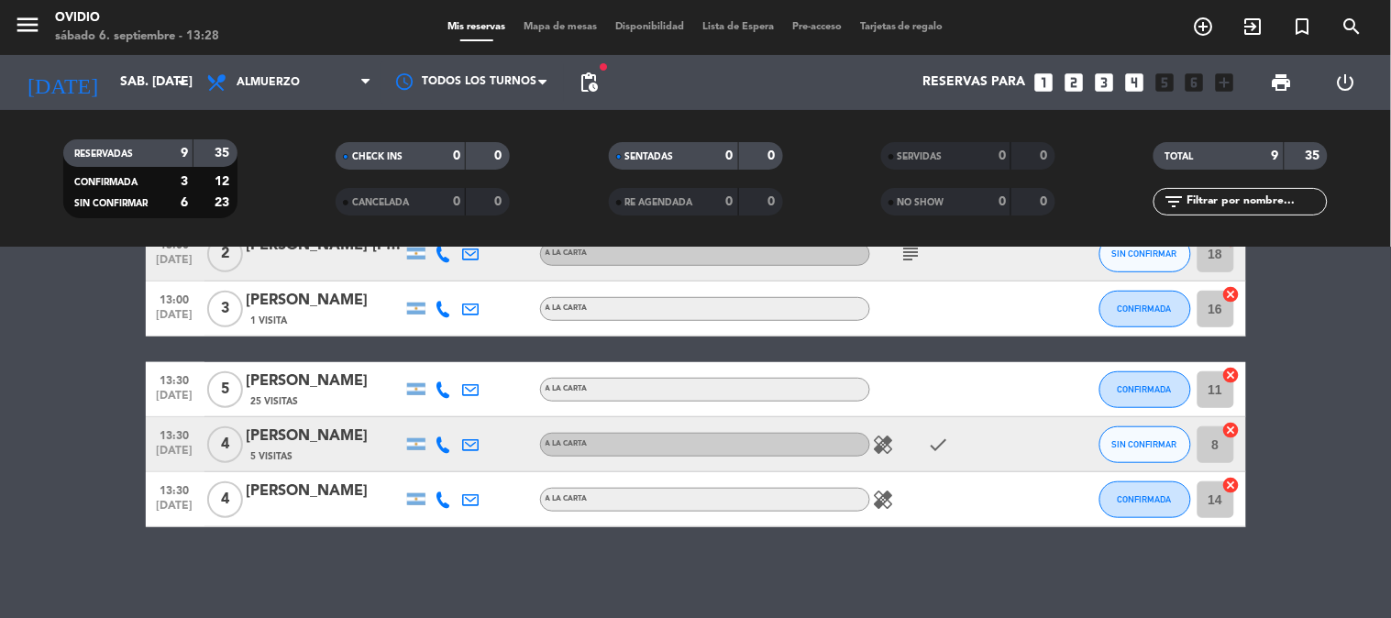
click at [882, 443] on icon "healing" at bounding box center [884, 445] width 22 height 22
click at [890, 498] on icon "healing" at bounding box center [884, 500] width 22 height 22
click at [895, 523] on div "healing Una de los comensales es celíaca" at bounding box center [952, 499] width 165 height 54
click at [807, 565] on div "No hay notas para este servicio. Haz clic para agregar una 13:00 [DATE] 6 [PERS…" at bounding box center [695, 433] width 1391 height 370
